Goal: Navigation & Orientation: Find specific page/section

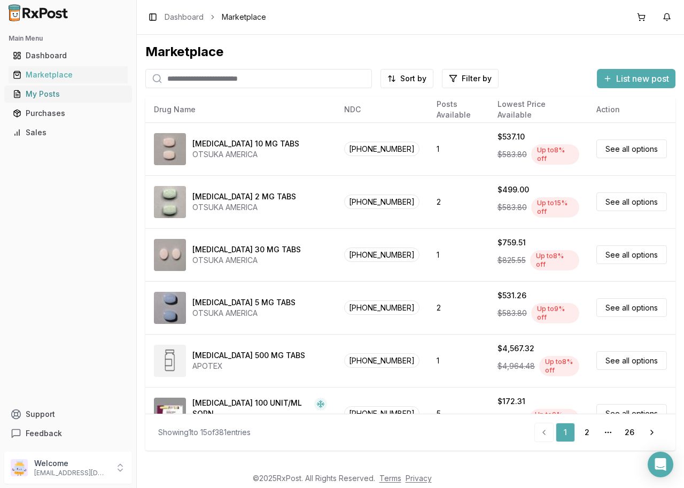
drag, startPoint x: 58, startPoint y: 86, endPoint x: 53, endPoint y: 90, distance: 5.7
click at [56, 87] on link "My Posts" at bounding box center [68, 93] width 119 height 19
click at [49, 93] on div "My Posts" at bounding box center [68, 94] width 111 height 11
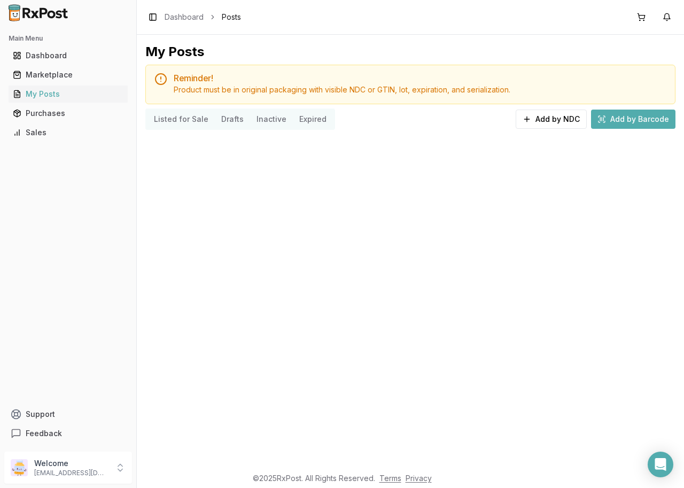
click at [47, 198] on div "Main Menu Dashboard Marketplace My Posts Purchases Sales Support Feedback" at bounding box center [68, 236] width 136 height 421
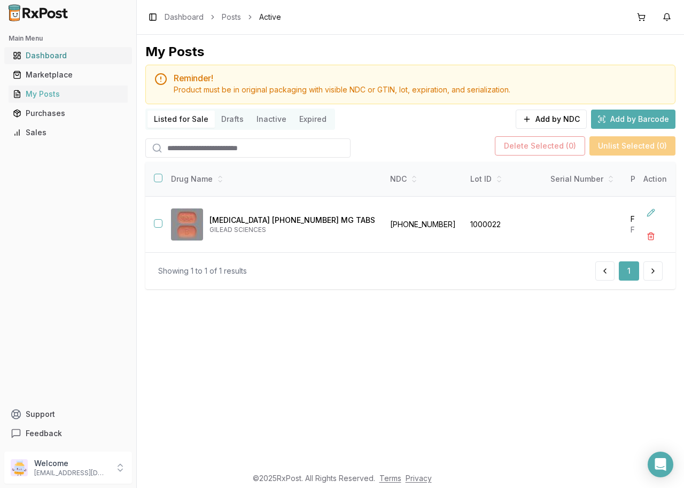
click at [32, 51] on div "Dashboard" at bounding box center [68, 55] width 111 height 11
